Goal: Task Accomplishment & Management: Manage account settings

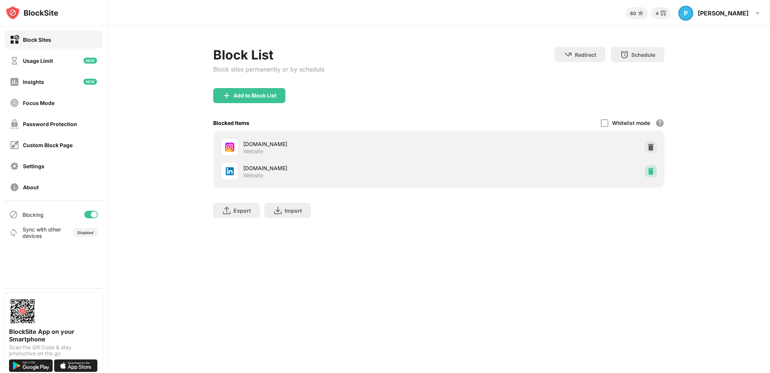
click at [651, 170] on img at bounding box center [651, 171] width 8 height 8
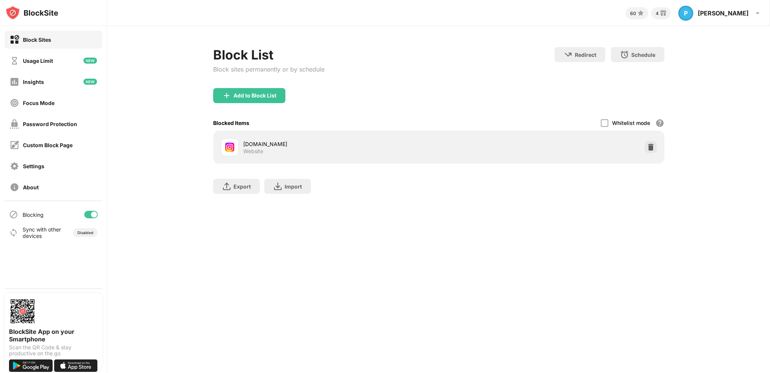
click at [253, 94] on div "Add to Block List" at bounding box center [255, 96] width 43 height 6
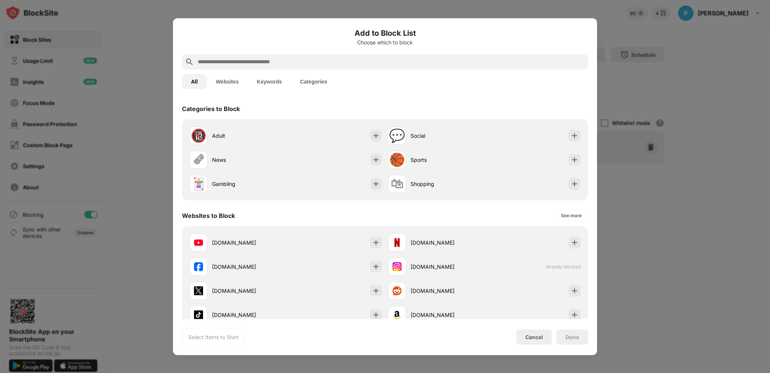
click at [266, 65] on input "text" at bounding box center [391, 61] width 388 height 9
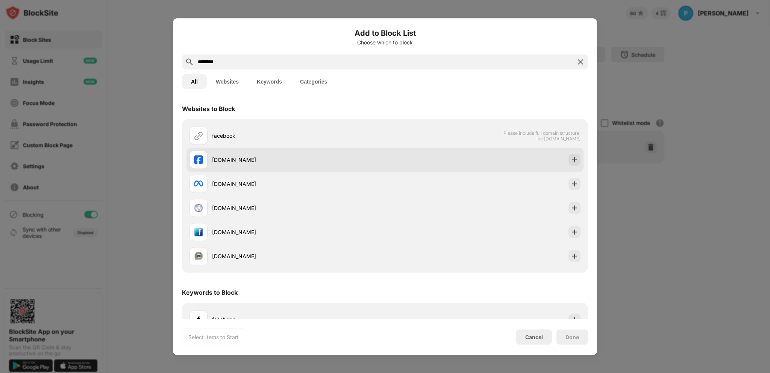
type input "********"
click at [413, 159] on div "[DOMAIN_NAME]" at bounding box center [385, 159] width 397 height 24
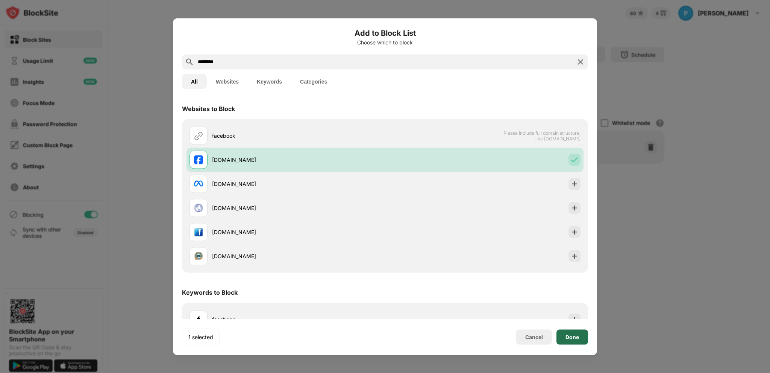
click at [573, 338] on div "Done" at bounding box center [573, 337] width 14 height 6
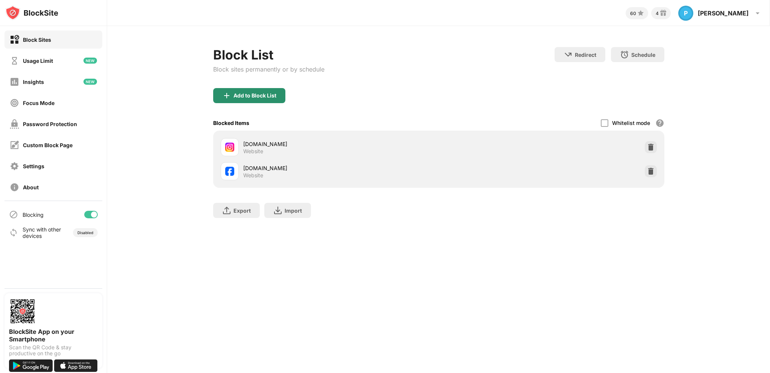
click at [270, 96] on div "Add to Block List" at bounding box center [255, 96] width 43 height 6
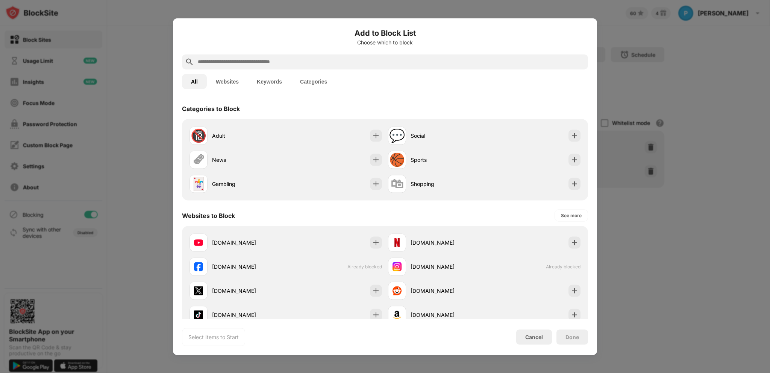
click at [248, 63] on input "text" at bounding box center [391, 61] width 388 height 9
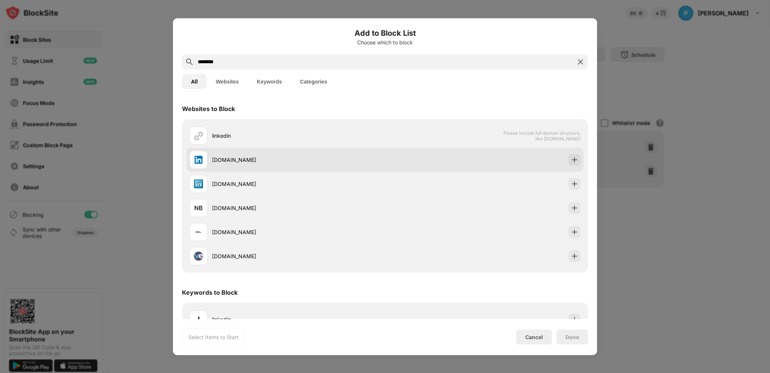
type input "********"
click at [261, 164] on div "[DOMAIN_NAME]" at bounding box center [288, 159] width 196 height 18
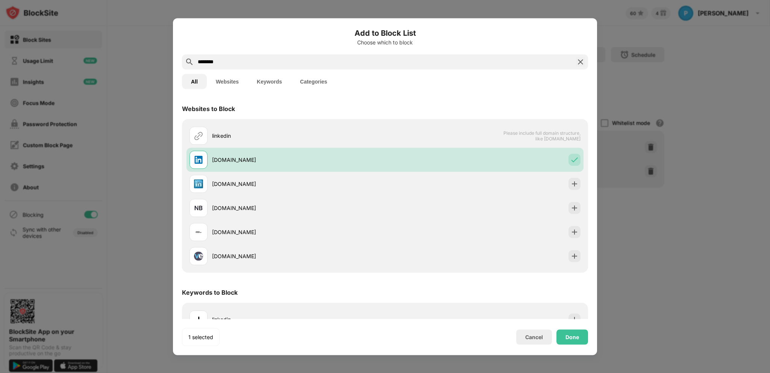
click at [560, 340] on div "Done" at bounding box center [573, 336] width 32 height 15
